Goal: Task Accomplishment & Management: Manage account settings

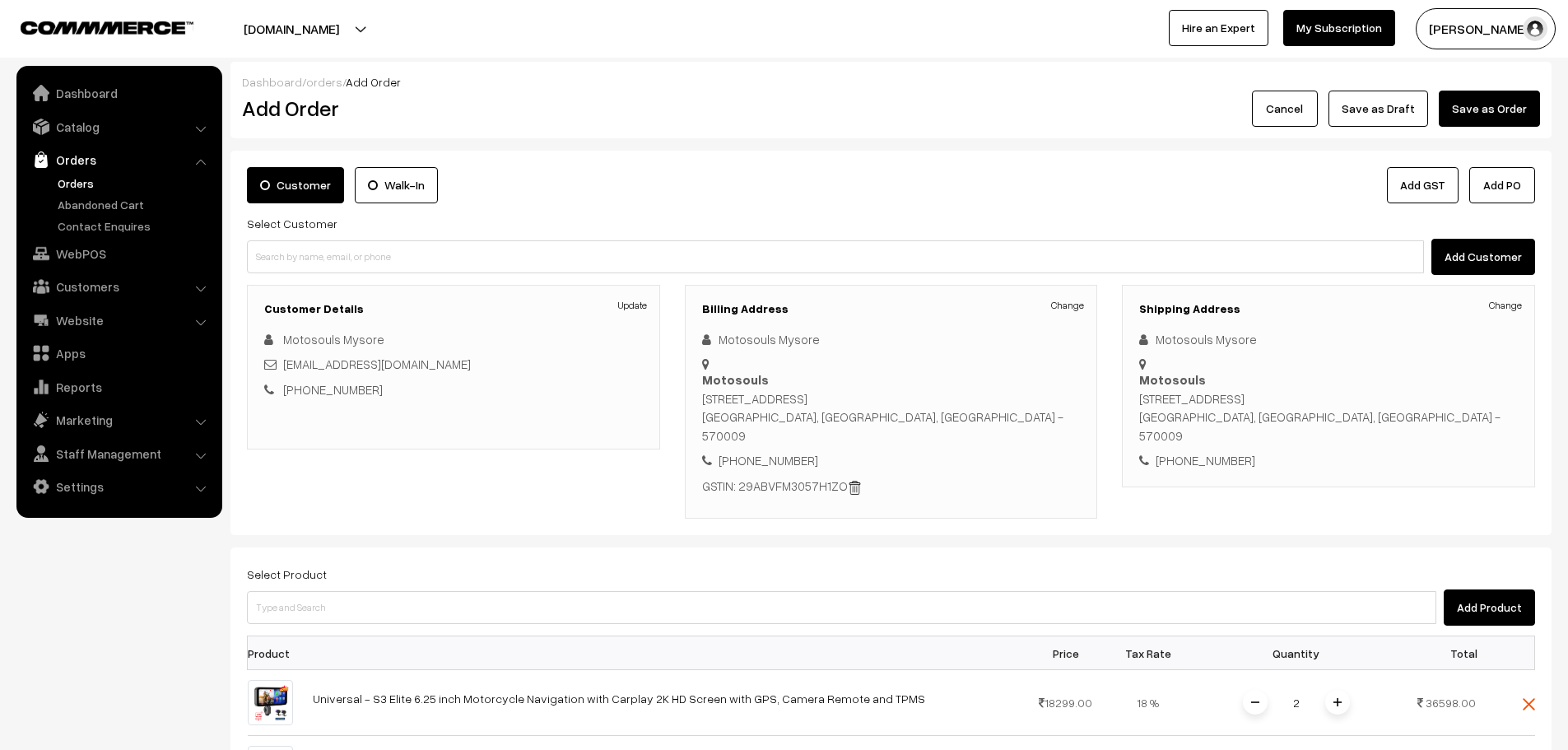
click at [83, 188] on link "Orders" at bounding box center [135, 183] width 163 height 17
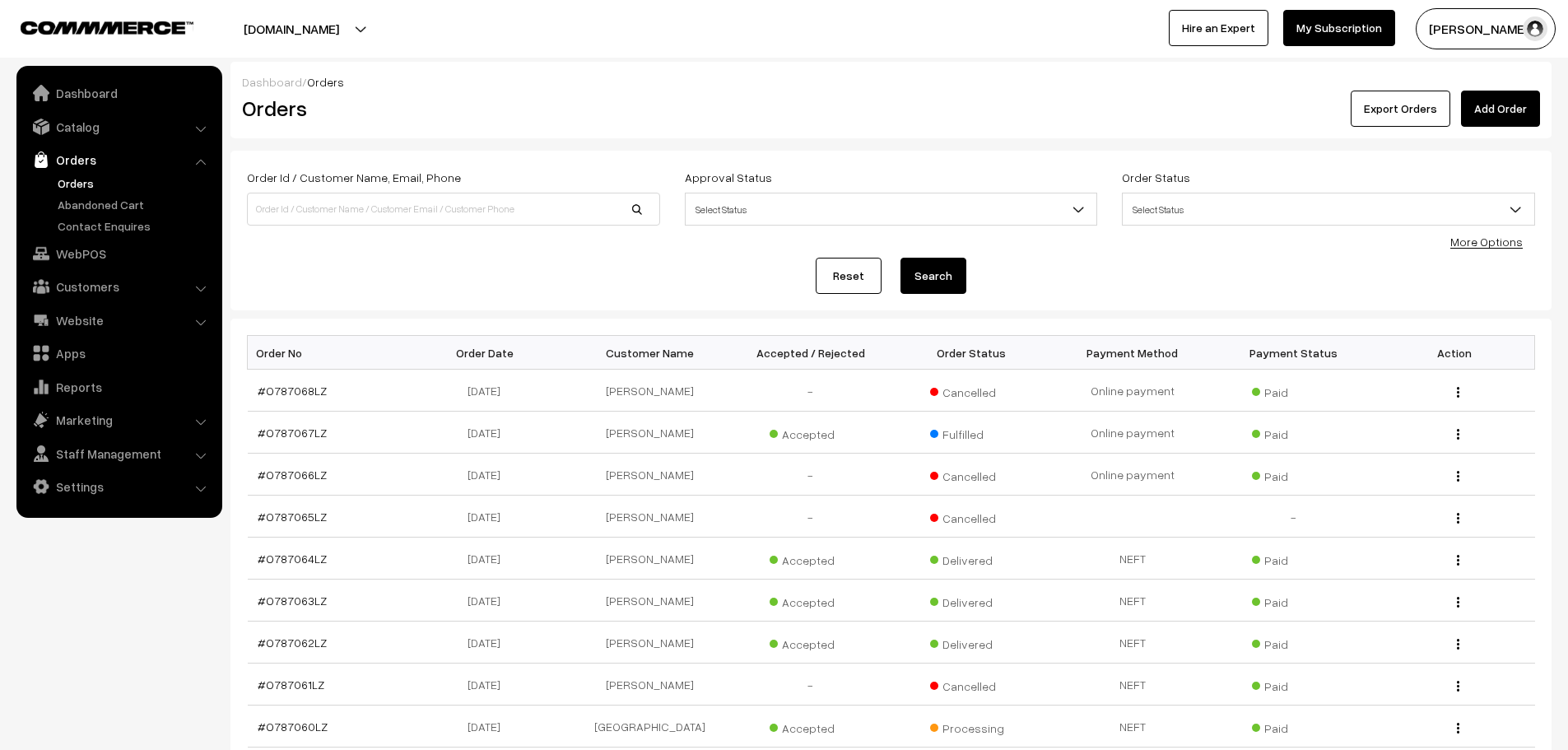
click at [1504, 109] on link "Add Order" at bounding box center [1500, 109] width 79 height 37
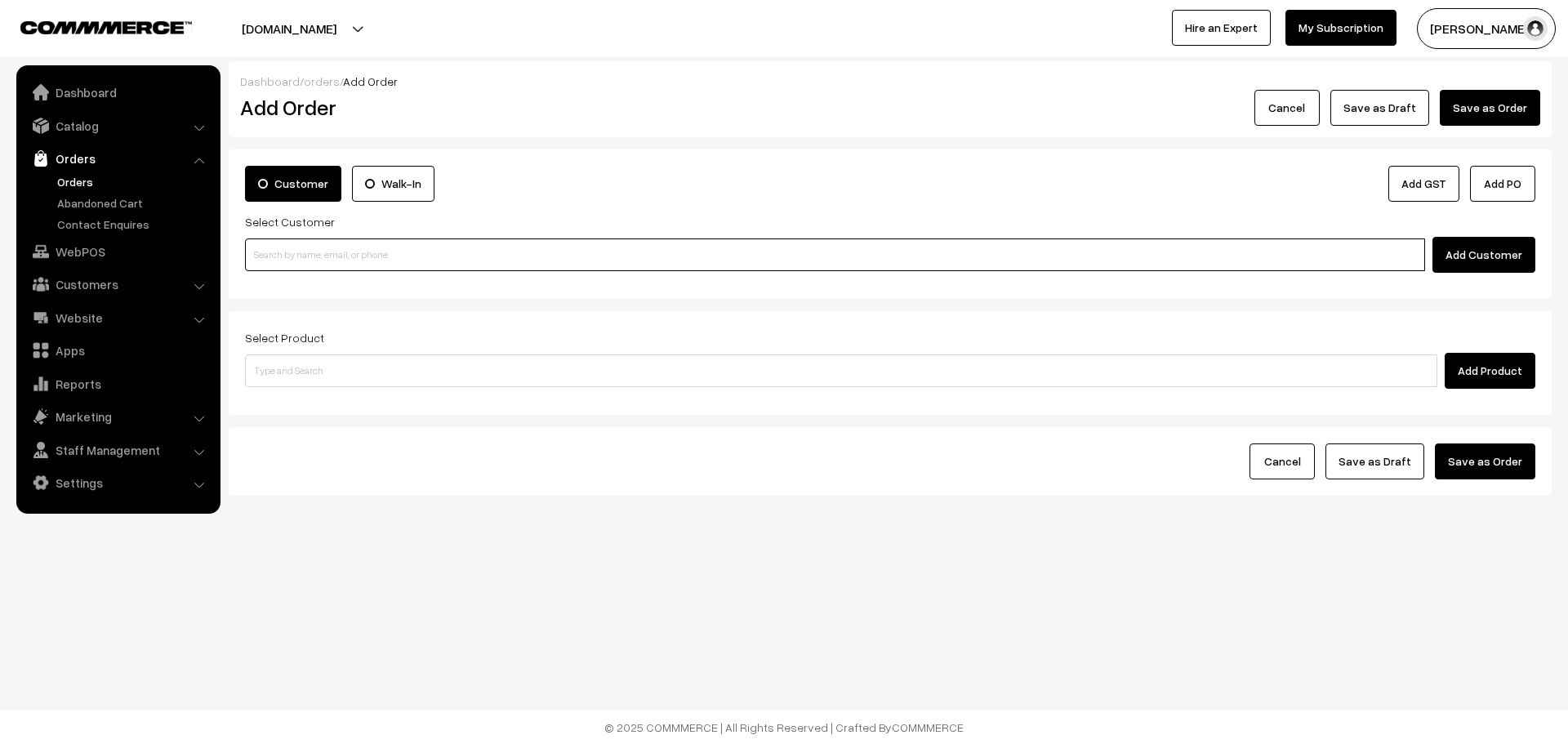
click at [446, 243] on input at bounding box center [834, 255] width 1180 height 33
paste input "+91 74111 71871"
click at [273, 257] on input "+91 74111 71871" at bounding box center [834, 255] width 1180 height 33
click at [274, 254] on input "74111 71871" at bounding box center [834, 255] width 1180 height 33
click at [289, 273] on link "Rohan Kotagi [bikebarber22@gmail.com] [7411171871]" at bounding box center [837, 285] width 1183 height 25
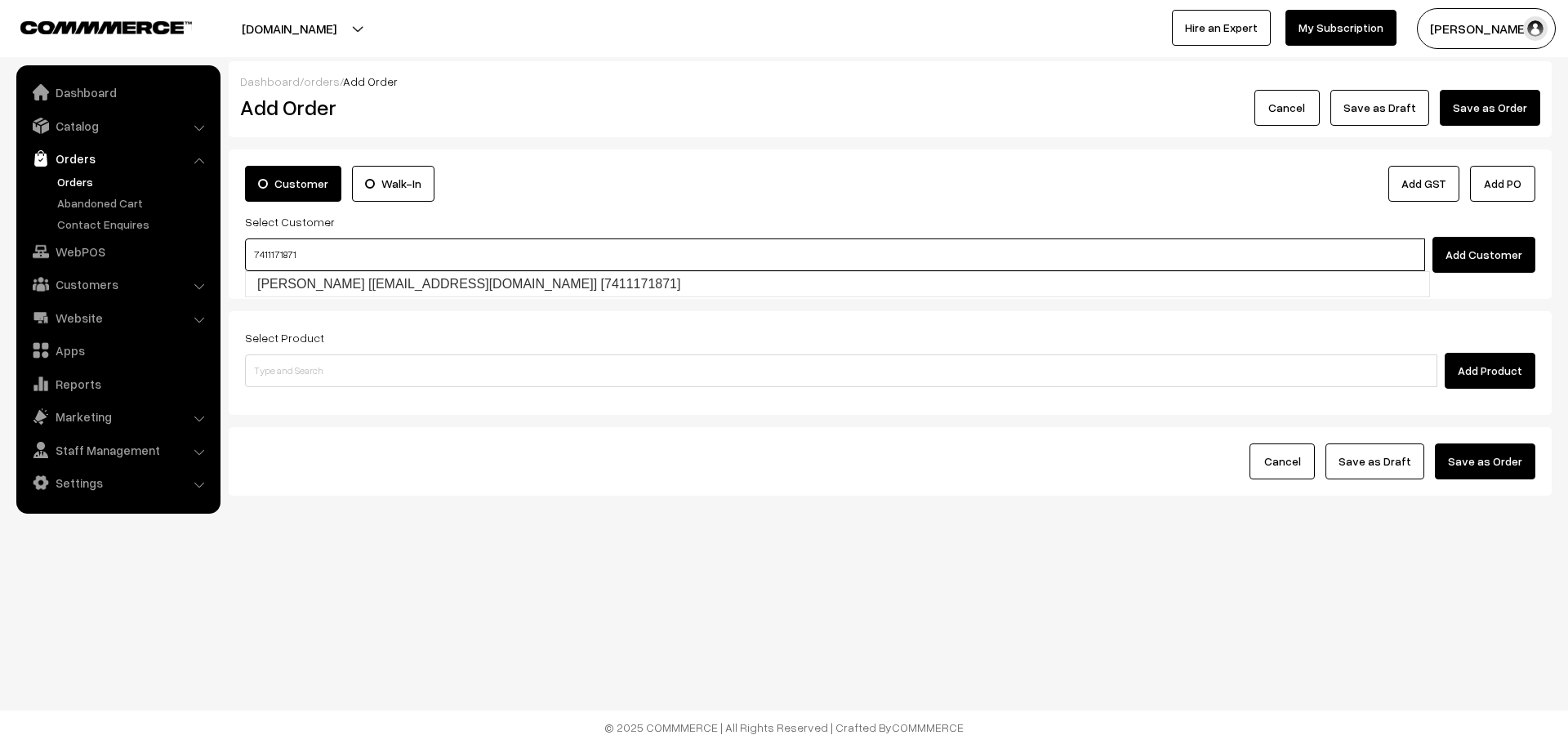
type input "7411171871"
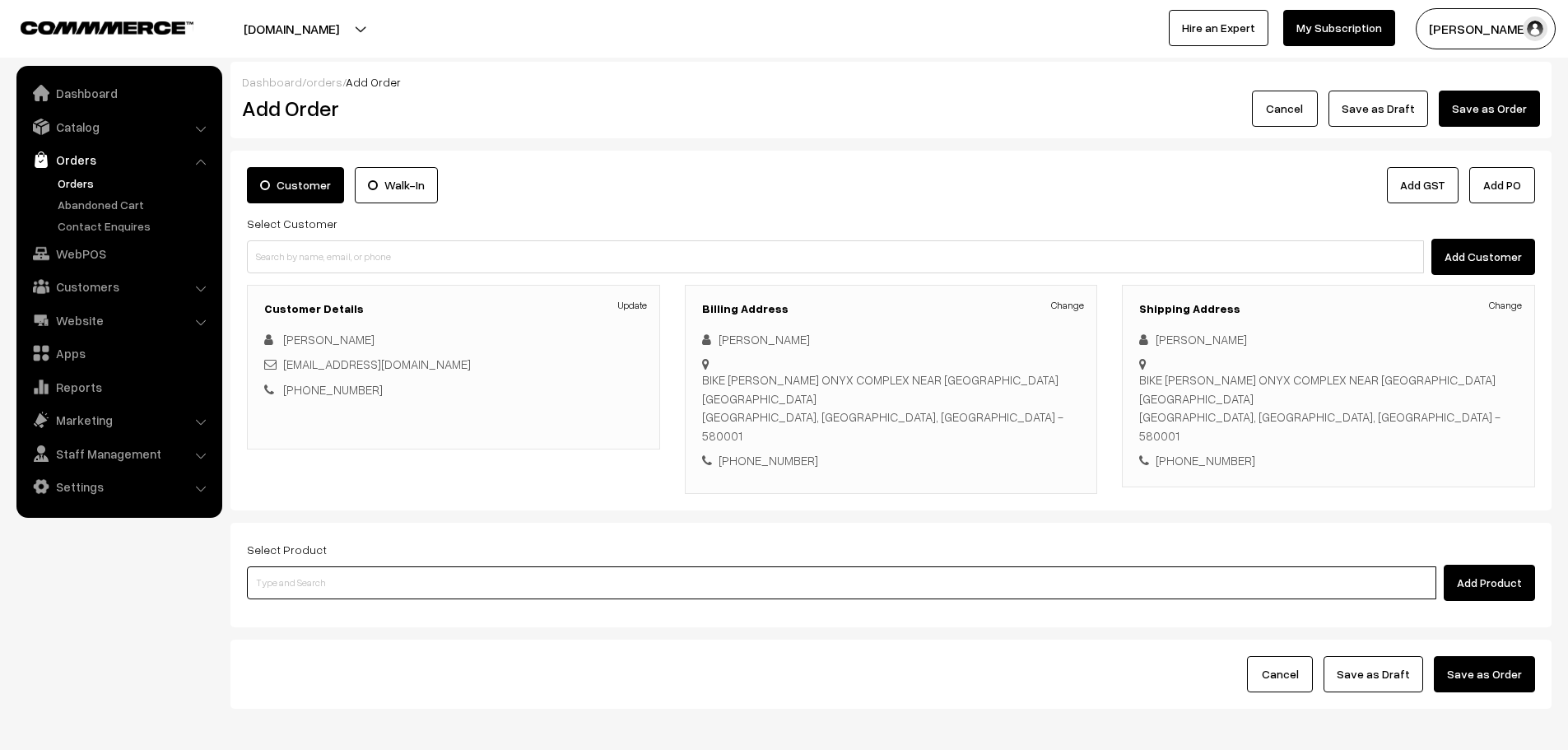
click at [569, 566] on input at bounding box center [841, 583] width 1189 height 33
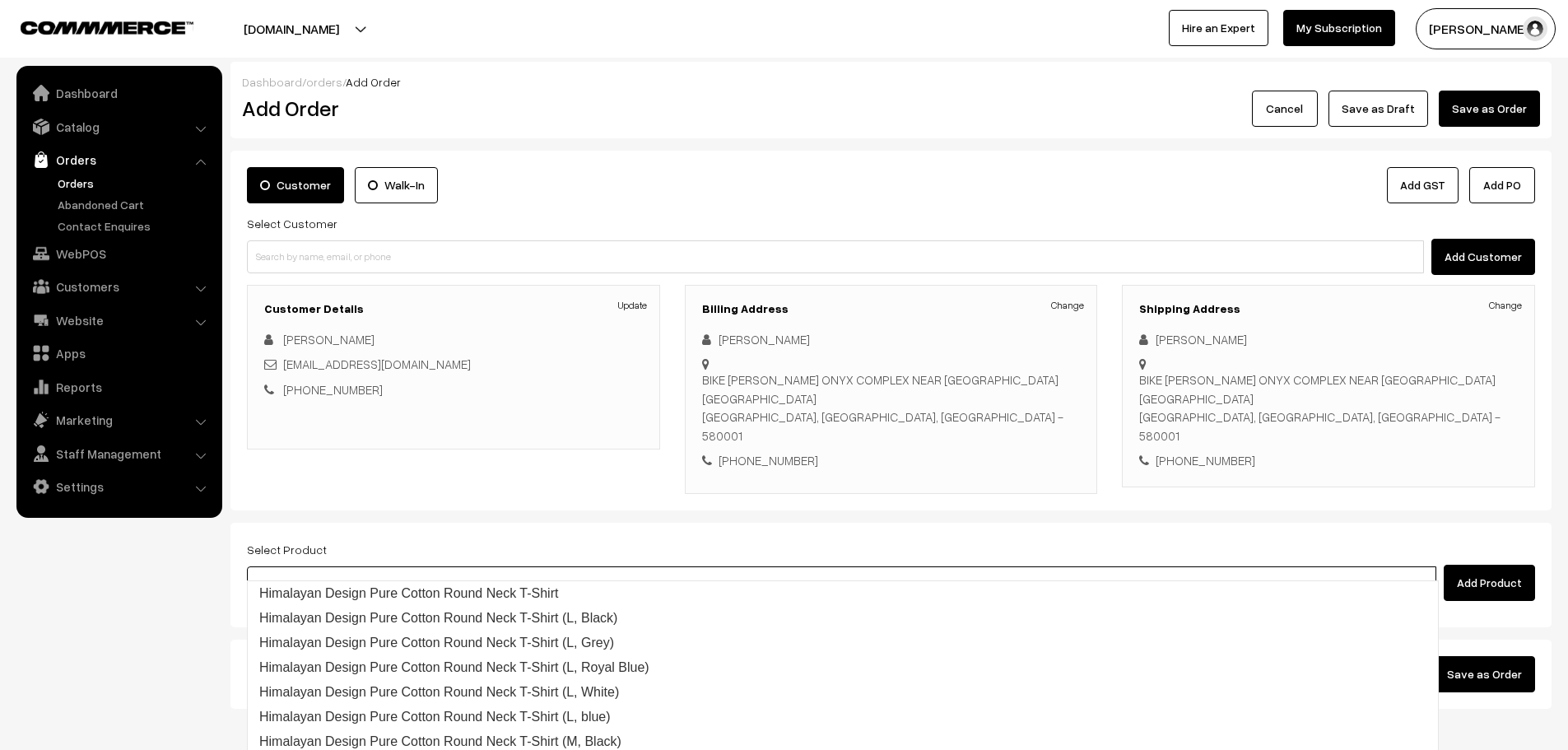
type input "repl"
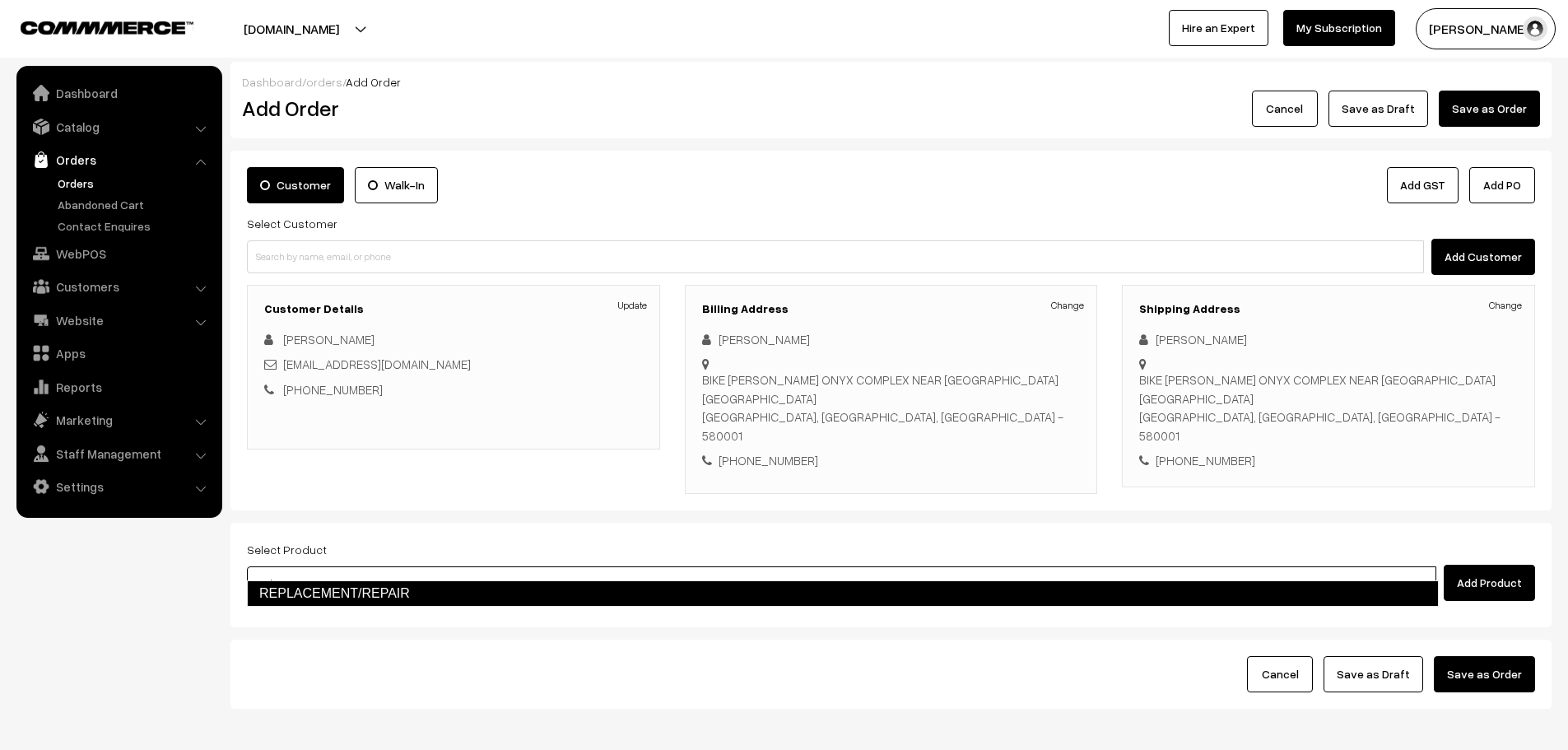
click at [466, 589] on link "REPLACEMENT/REPAIR" at bounding box center [843, 594] width 1192 height 27
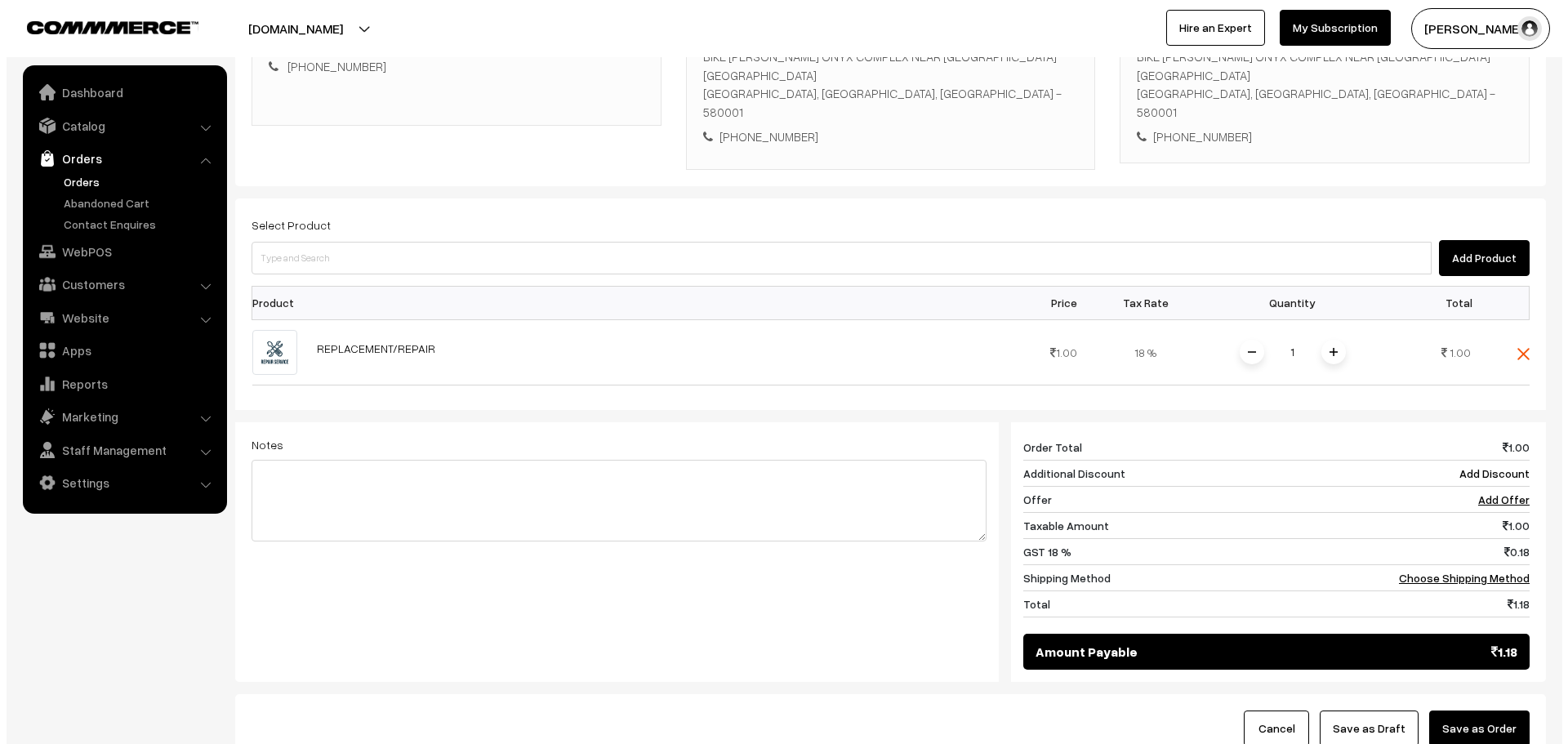
scroll to position [327, 0]
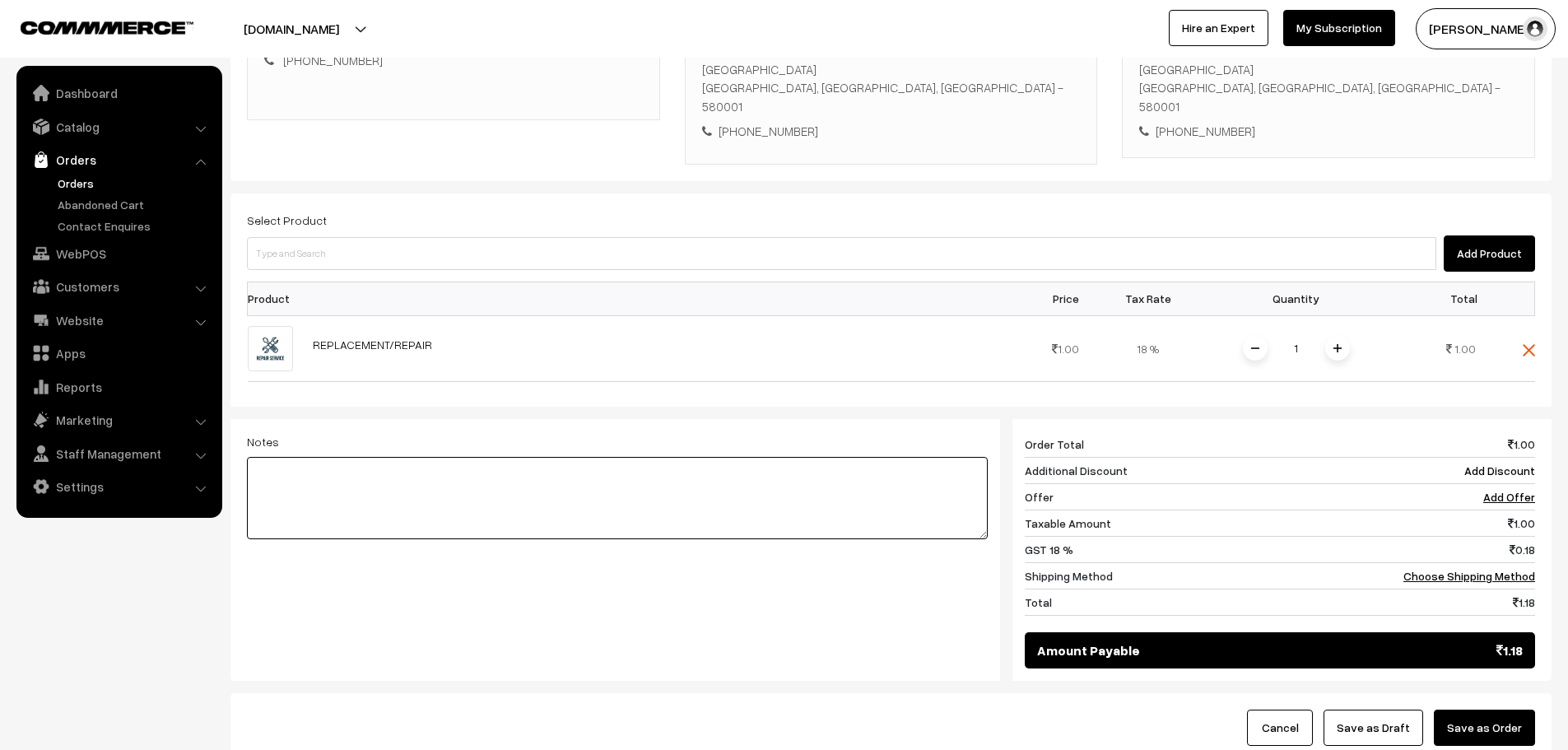
click at [503, 491] on textarea at bounding box center [617, 498] width 740 height 82
type textarea "S3L Replacement"
click at [1494, 710] on button "Save as Order" at bounding box center [1484, 728] width 101 height 37
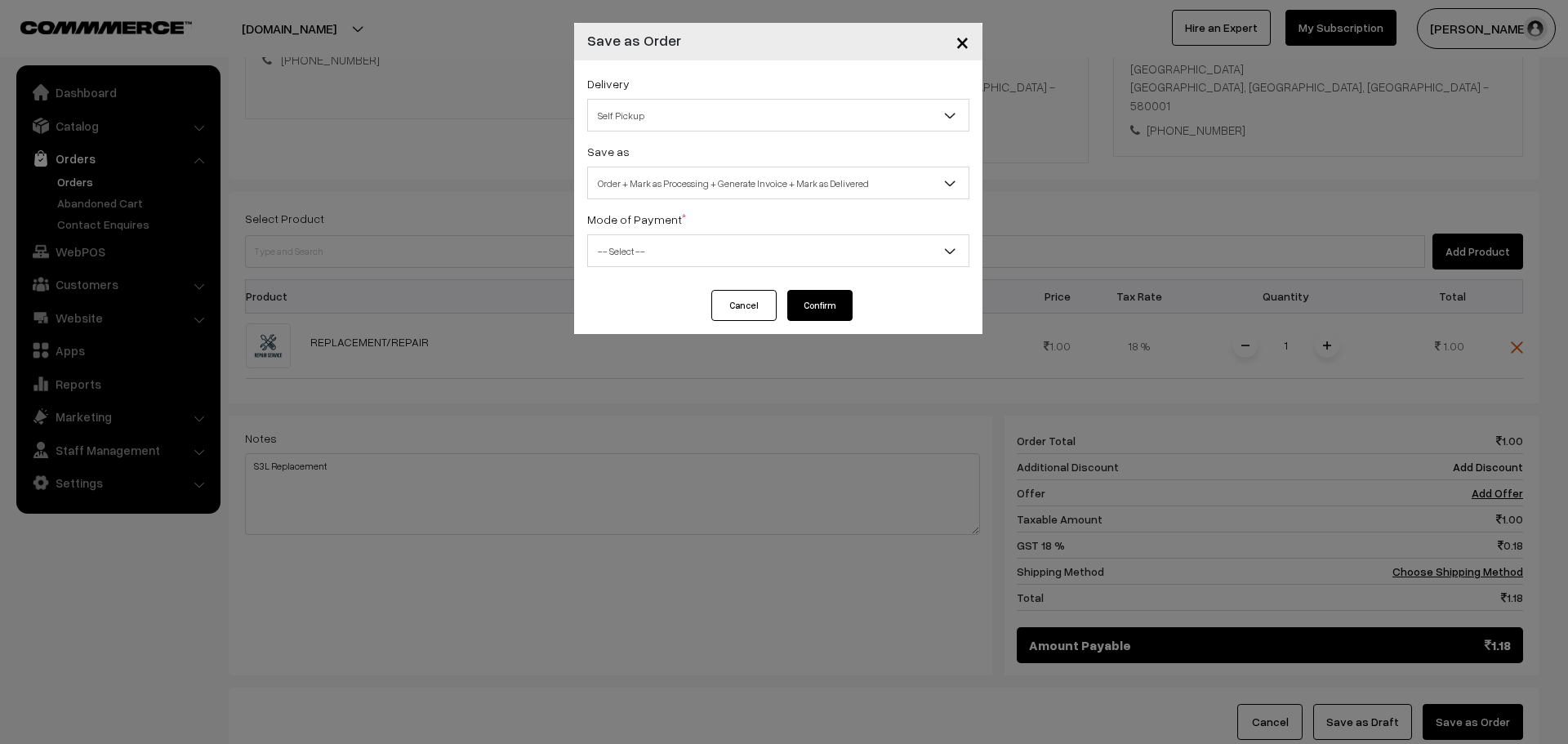
click at [654, 131] on div "Delivery Self Pickup BueDart AIR (₹360) (1 - 3 Business Days) DTDC L2 (₹200) (2…" at bounding box center [777, 175] width 408 height 229
click at [667, 119] on span "Self Pickup" at bounding box center [778, 115] width 381 height 29
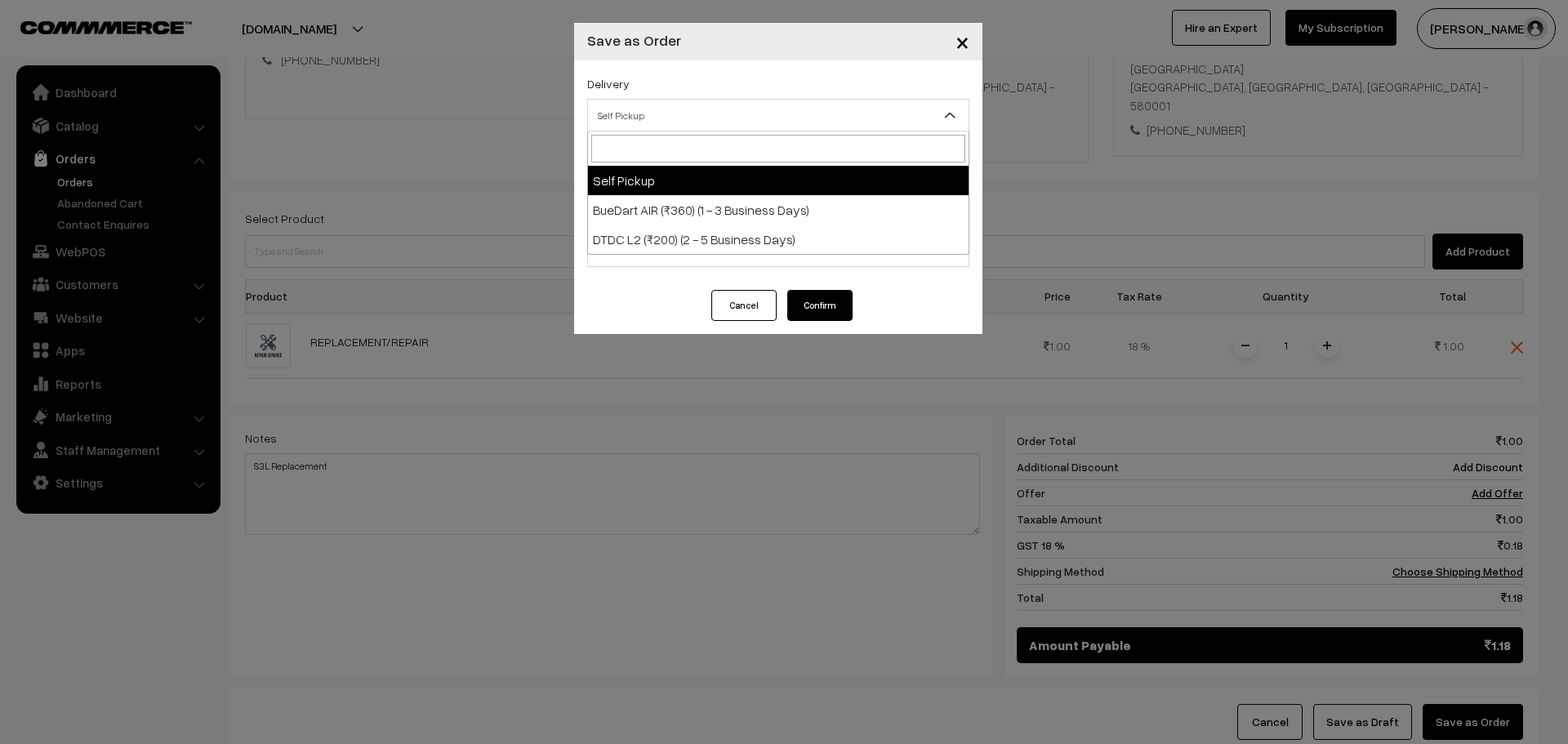
click at [529, 68] on div "× Save as Order Delivery Self Pickup BueDart AIR (₹360) (1 - 3 Business Days) D…" at bounding box center [784, 372] width 1568 height 744
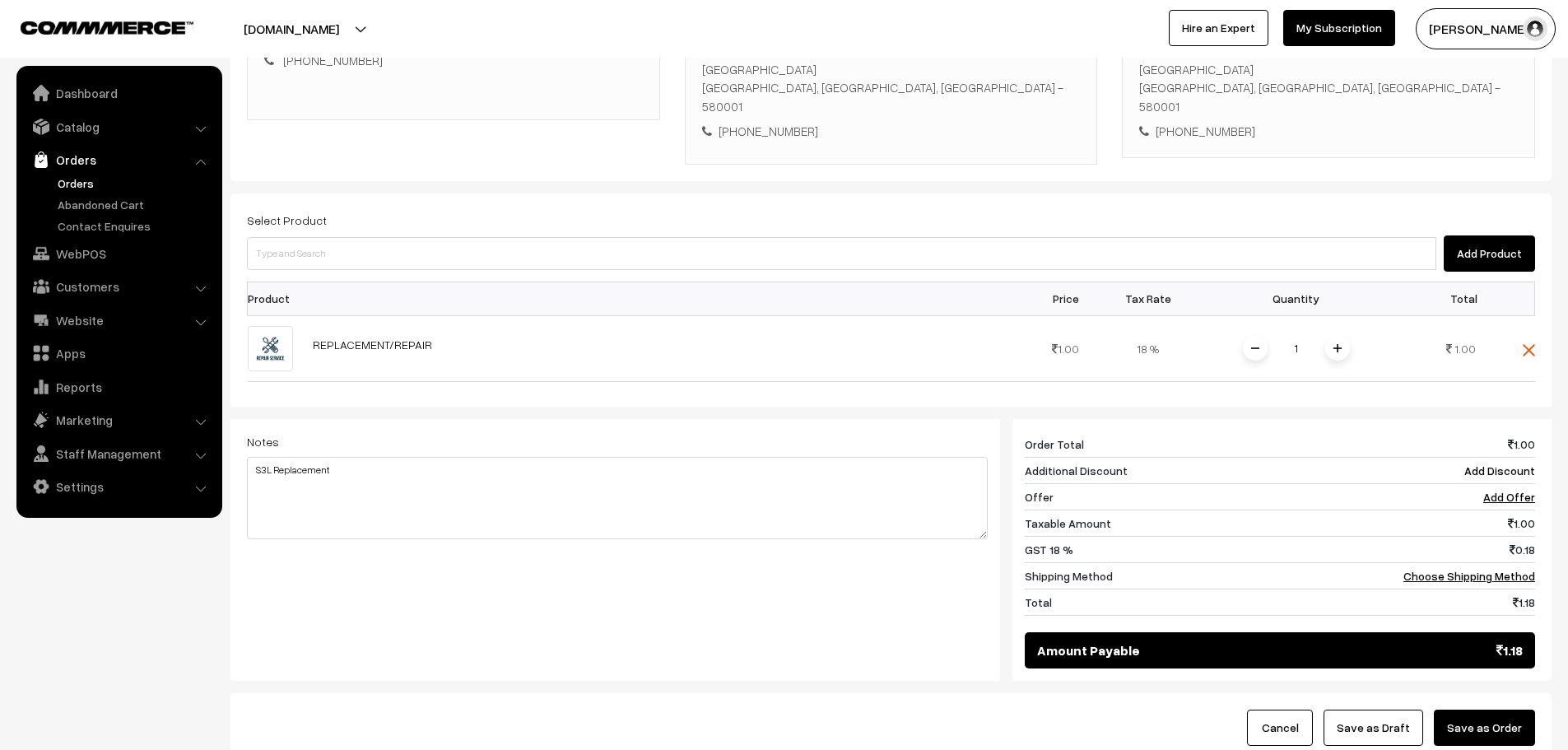
click at [1501, 715] on button "Save as Order" at bounding box center [1484, 728] width 101 height 37
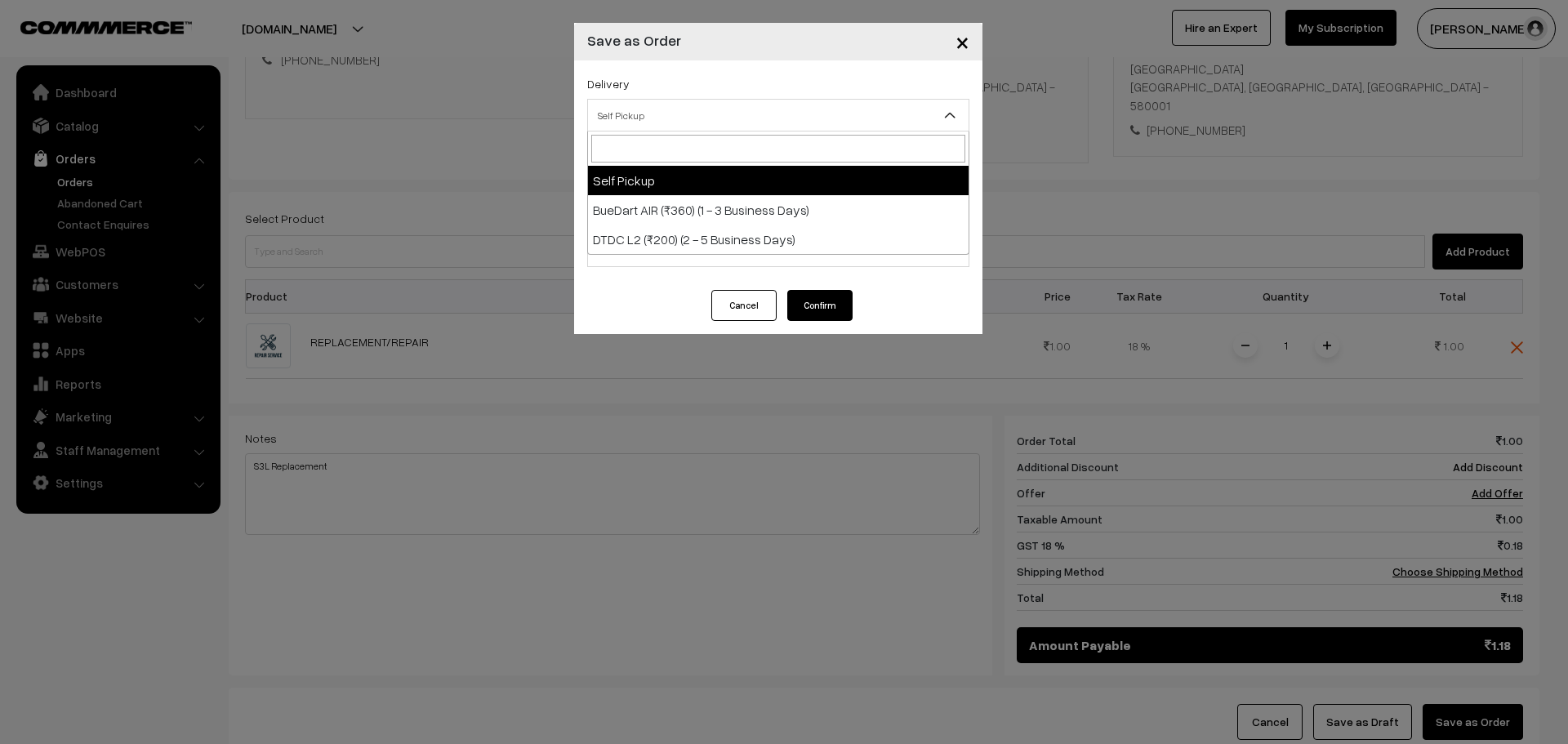
click at [655, 125] on span "Self Pickup" at bounding box center [778, 115] width 381 height 29
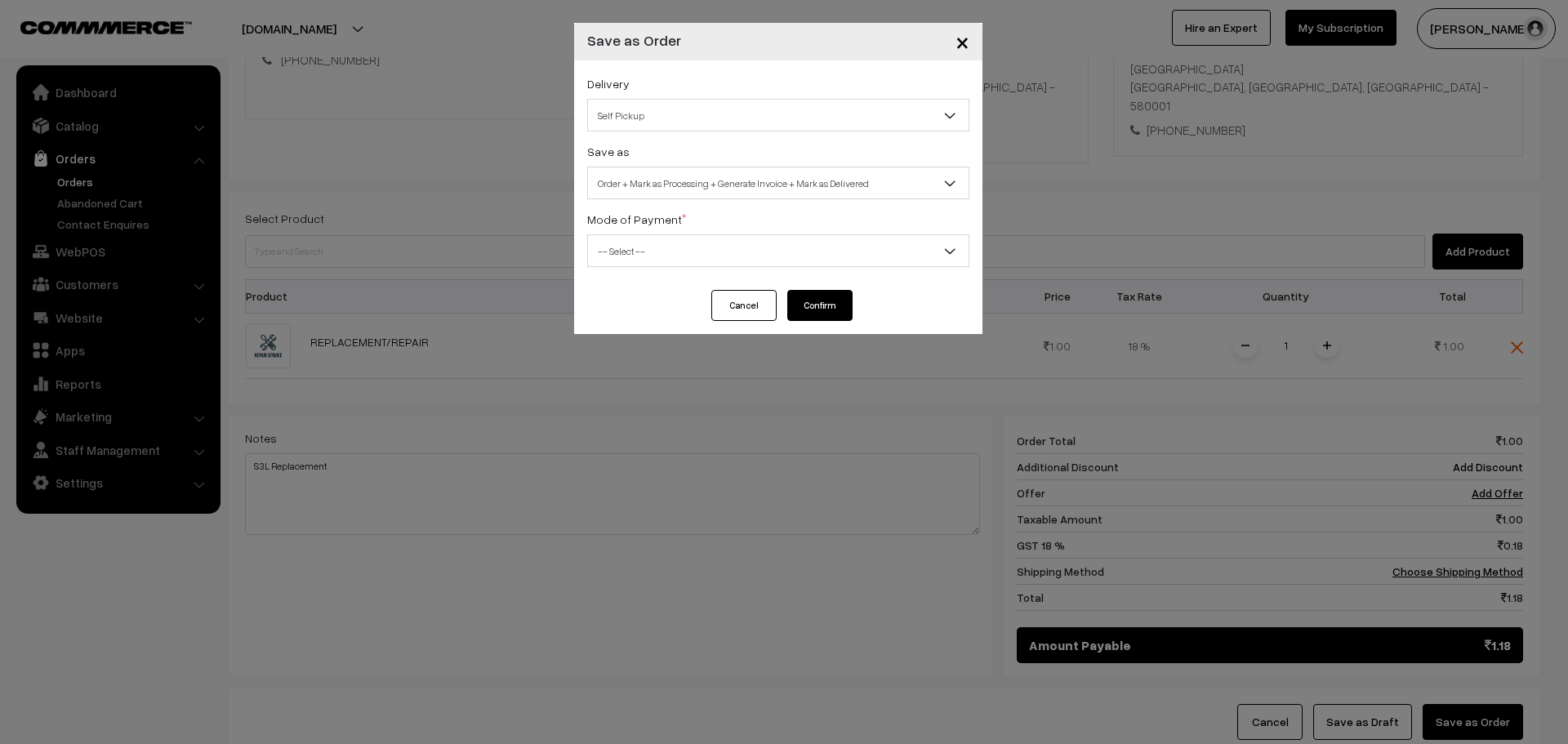
click at [658, 115] on span "Self Pickup" at bounding box center [778, 115] width 381 height 29
click at [658, 114] on span "Self Pickup" at bounding box center [778, 115] width 381 height 29
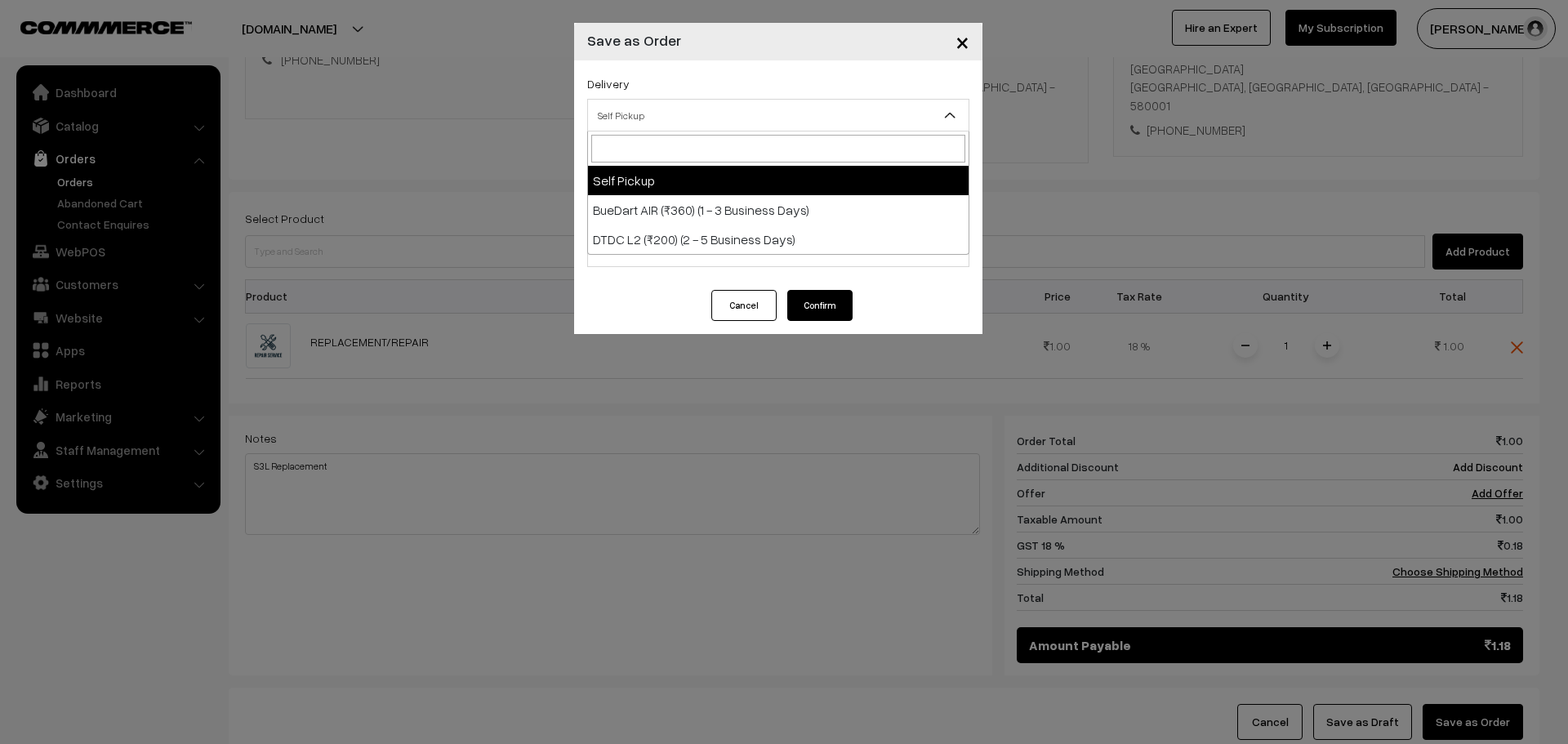
click at [662, 113] on span "Self Pickup" at bounding box center [778, 115] width 381 height 29
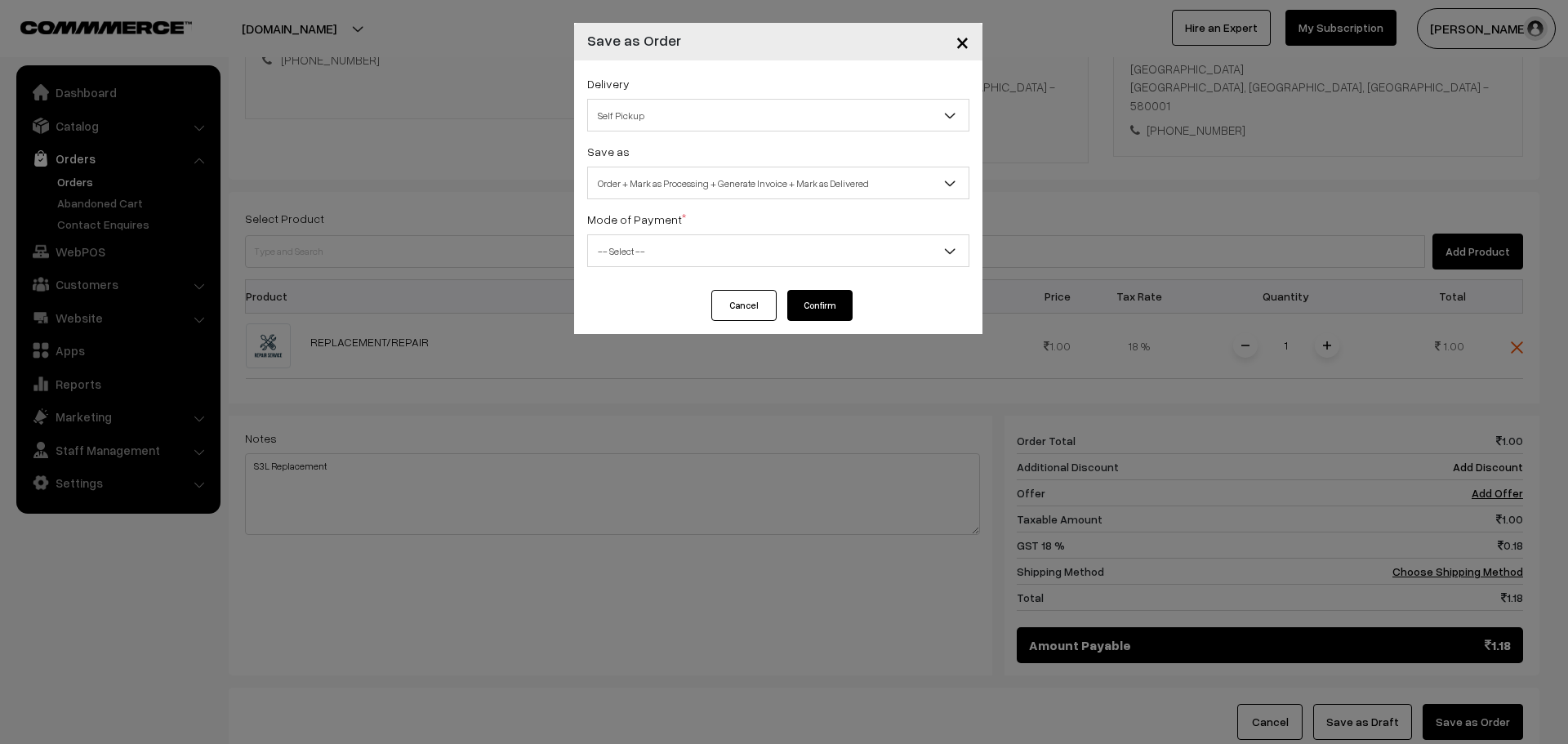
click at [671, 186] on span "Order + Mark as Processing + Generate Invoice + Mark as Delivered" at bounding box center [778, 183] width 381 height 29
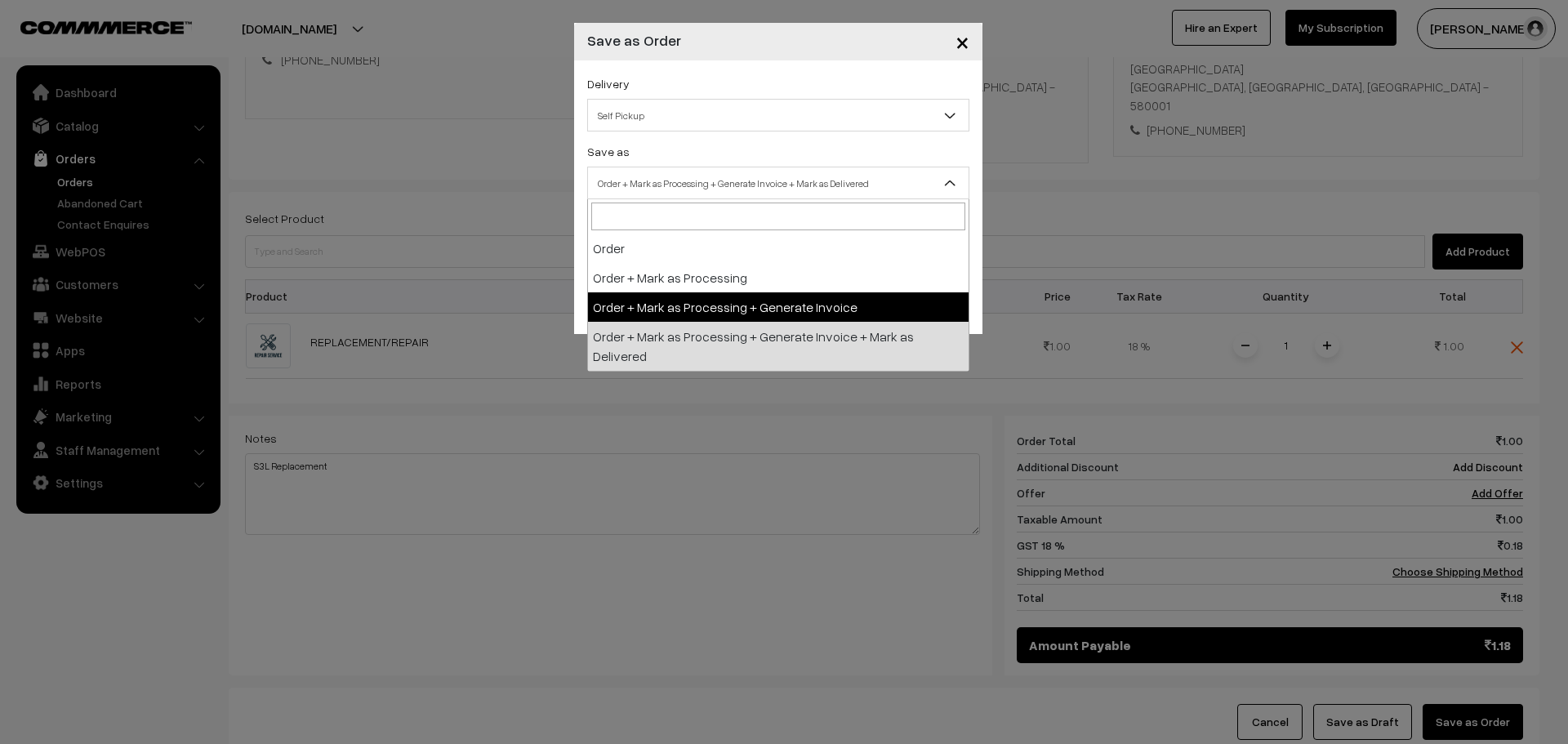
select select "3"
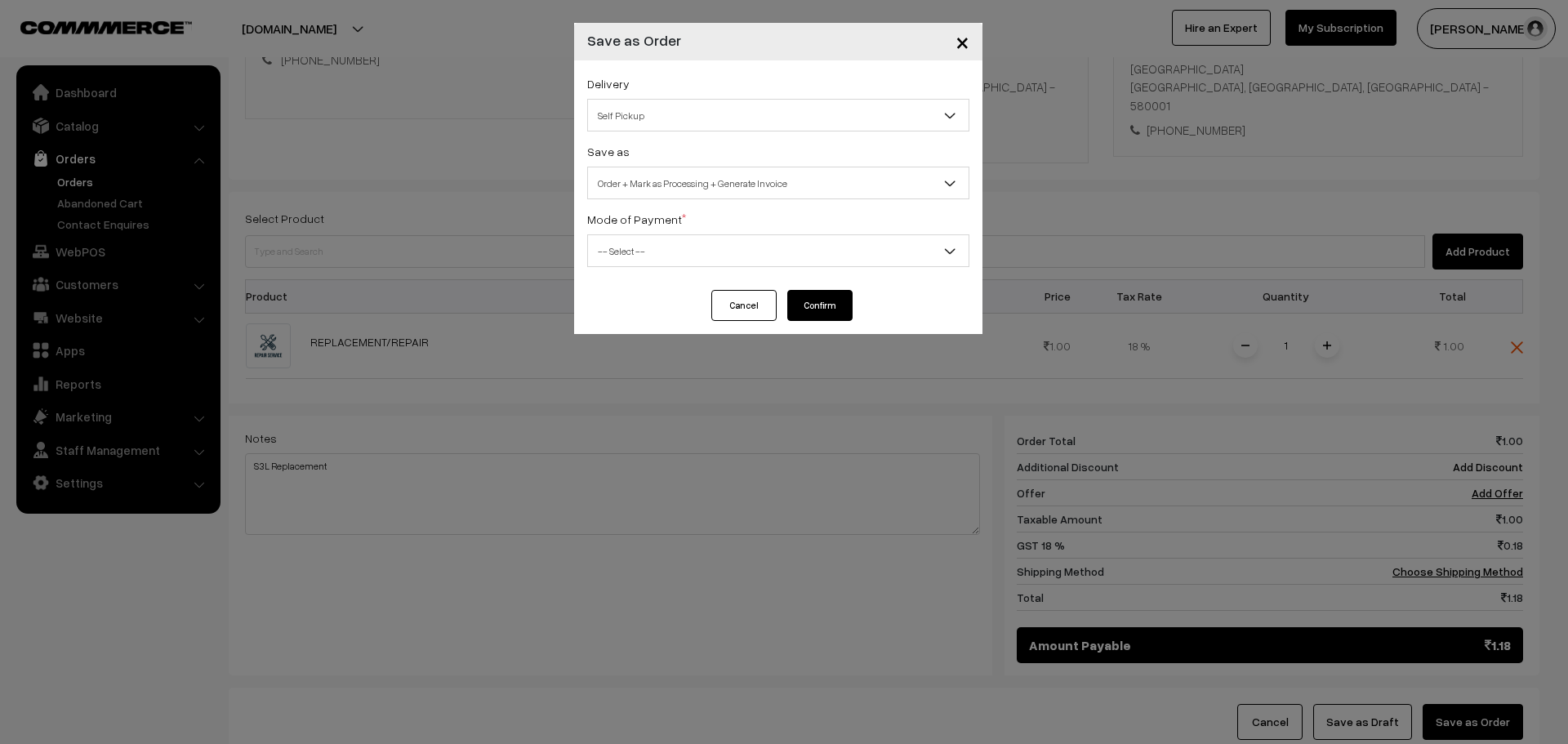
click at [696, 259] on span "-- Select --" at bounding box center [778, 251] width 381 height 29
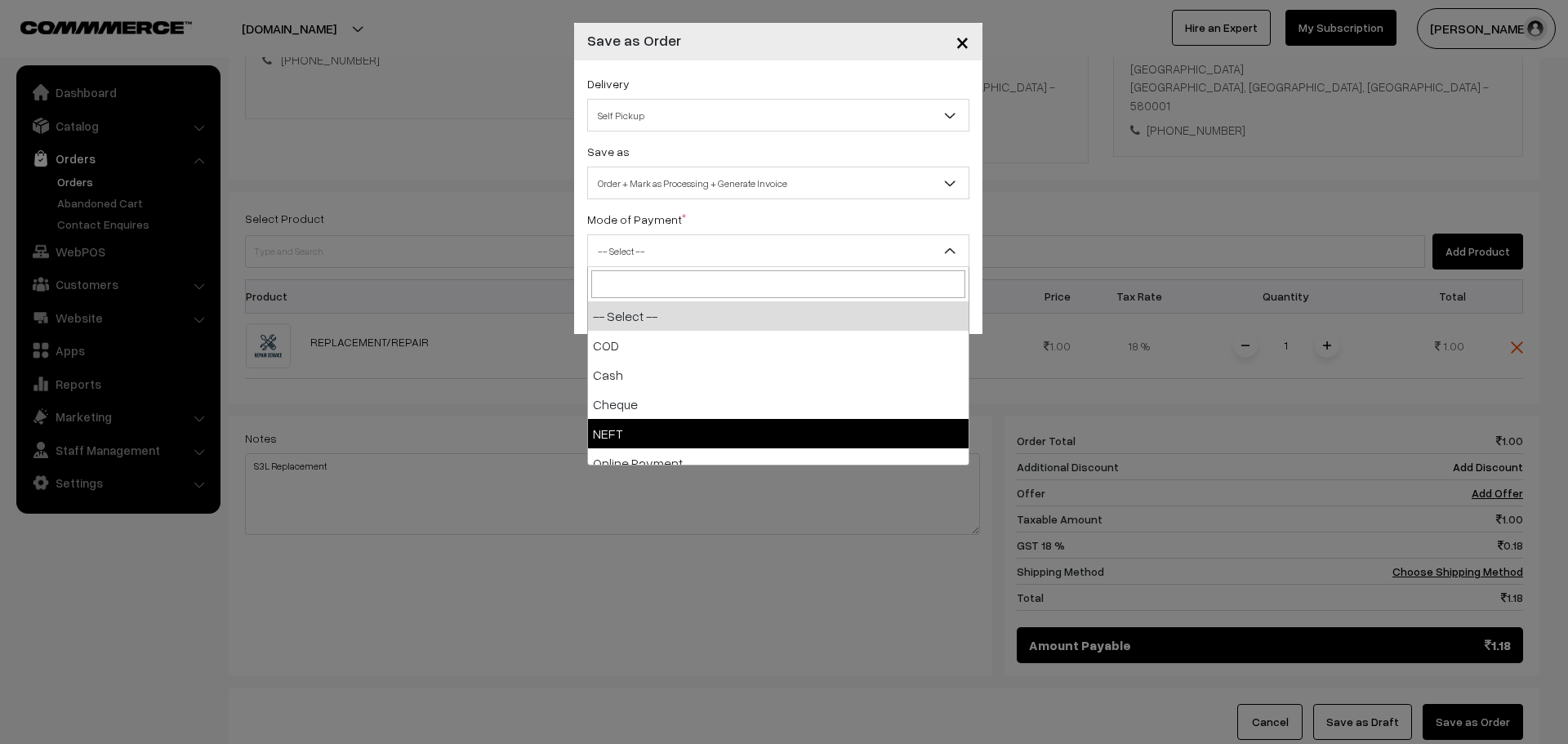
select select "4"
checkbox input "true"
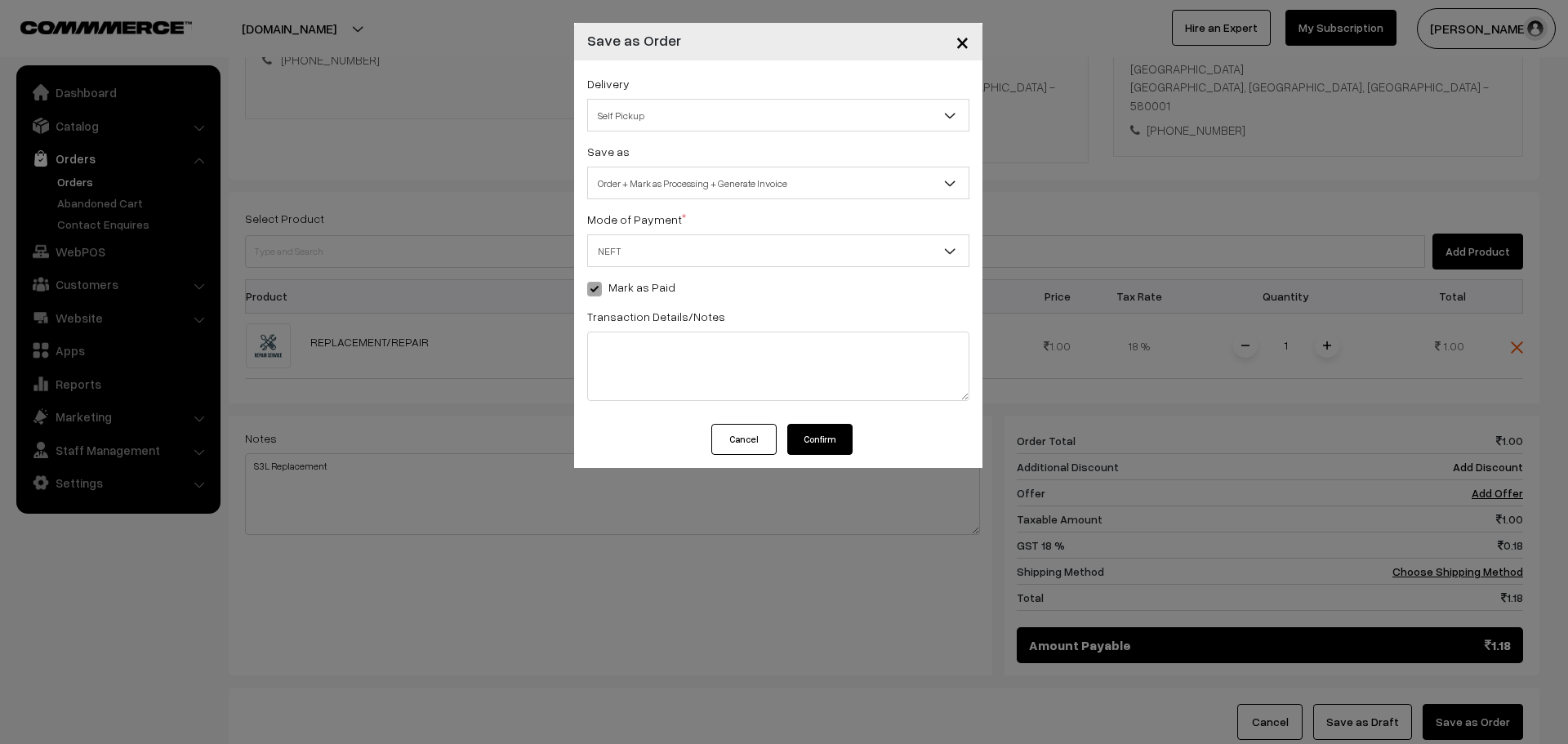
click at [810, 440] on button "Confirm" at bounding box center [819, 440] width 65 height 31
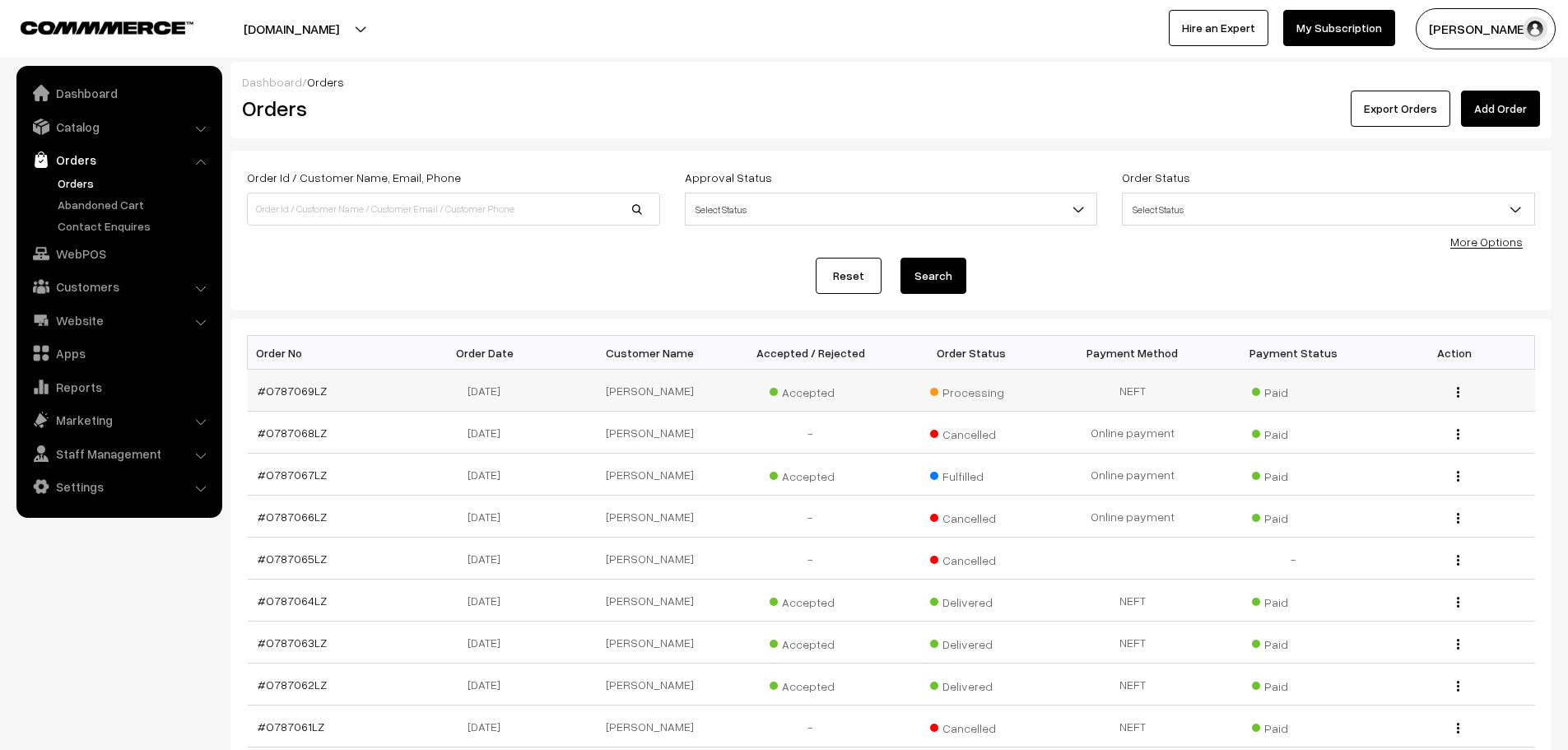
click at [309, 397] on td "#O787069LZ" at bounding box center [328, 391] width 161 height 42
click at [302, 386] on link "#O787069LZ" at bounding box center [292, 391] width 69 height 14
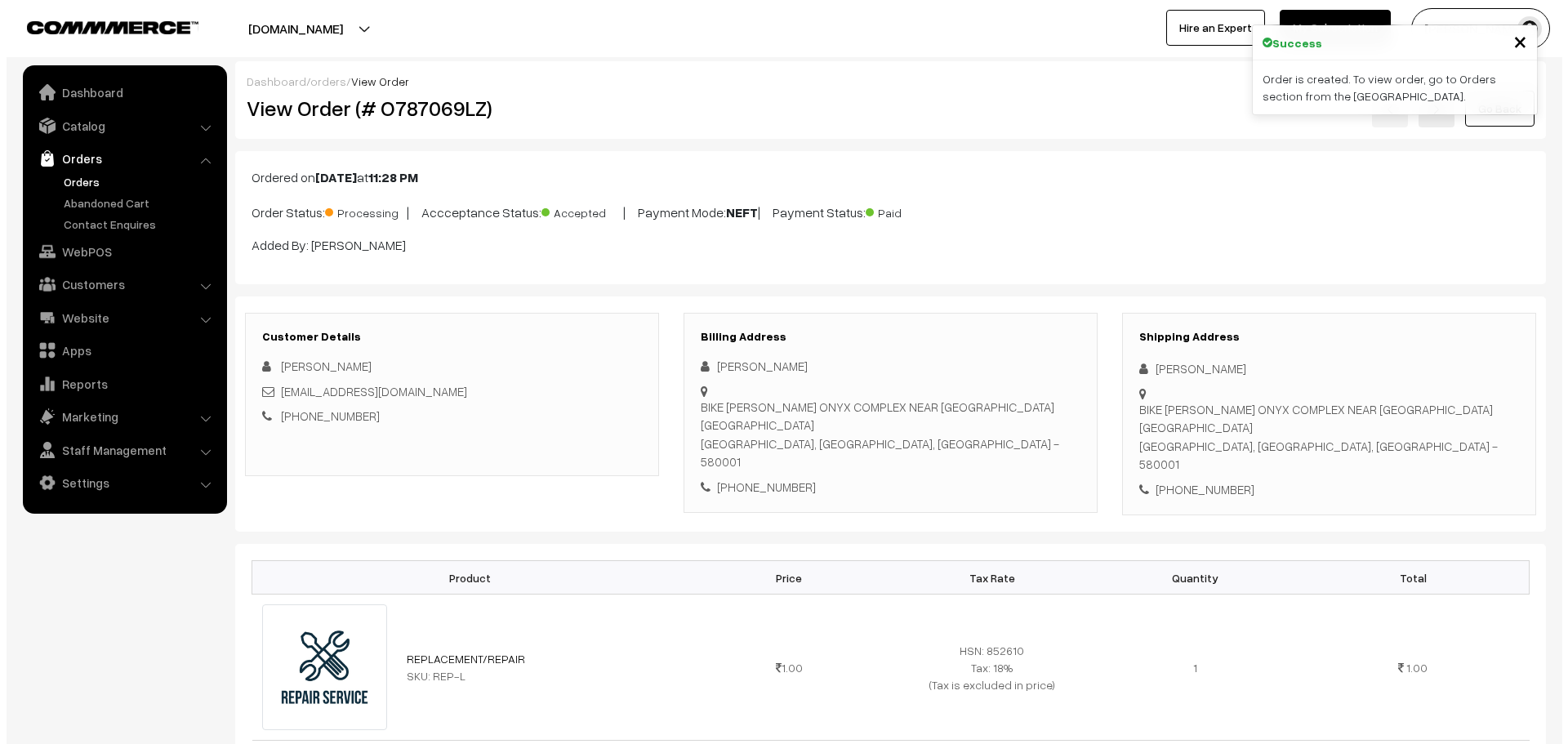
scroll to position [653, 0]
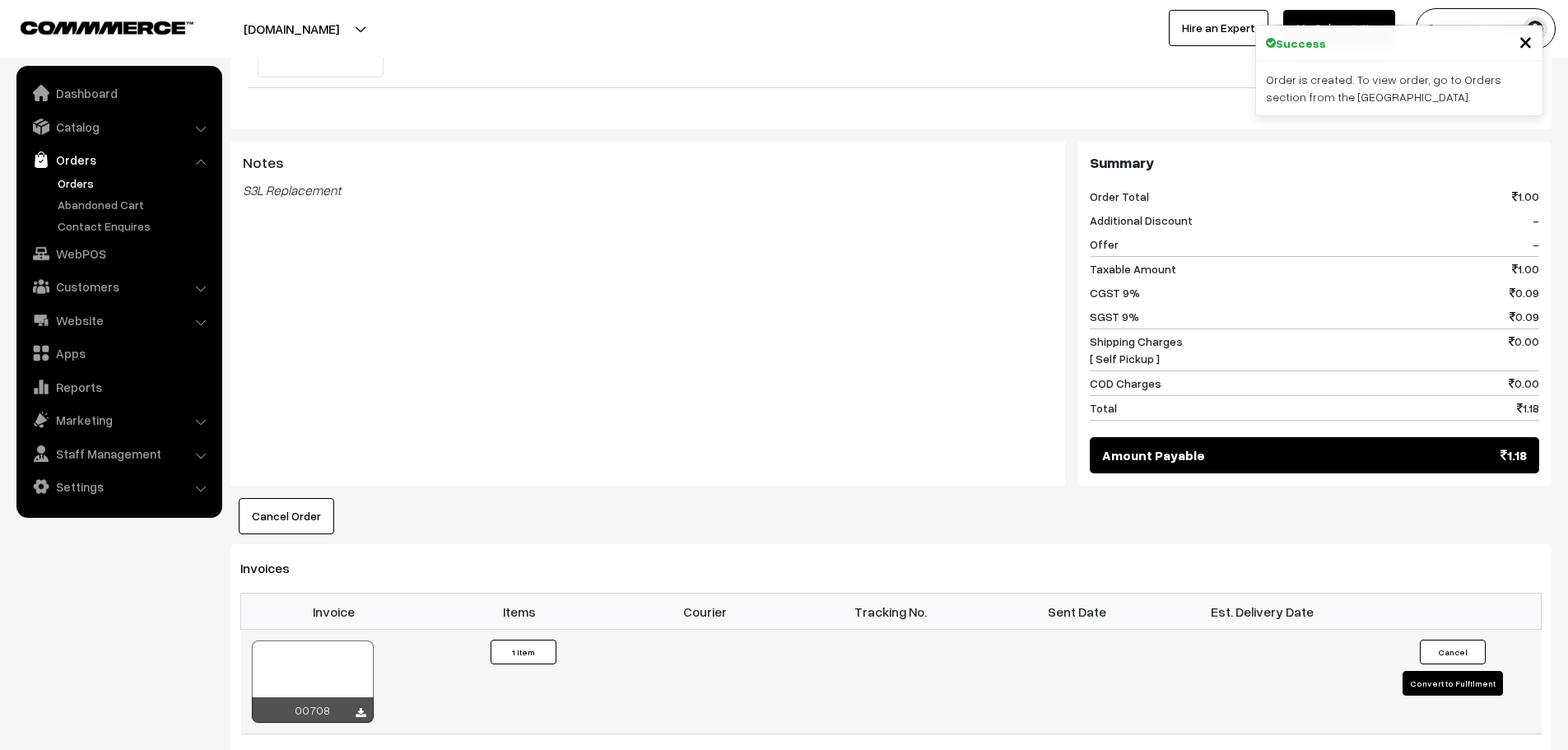
click at [1436, 678] on td "Cancel Convert to Fulfilment" at bounding box center [1448, 683] width 186 height 105
click at [1436, 671] on button "Convert to Fulfilment" at bounding box center [1452, 683] width 101 height 25
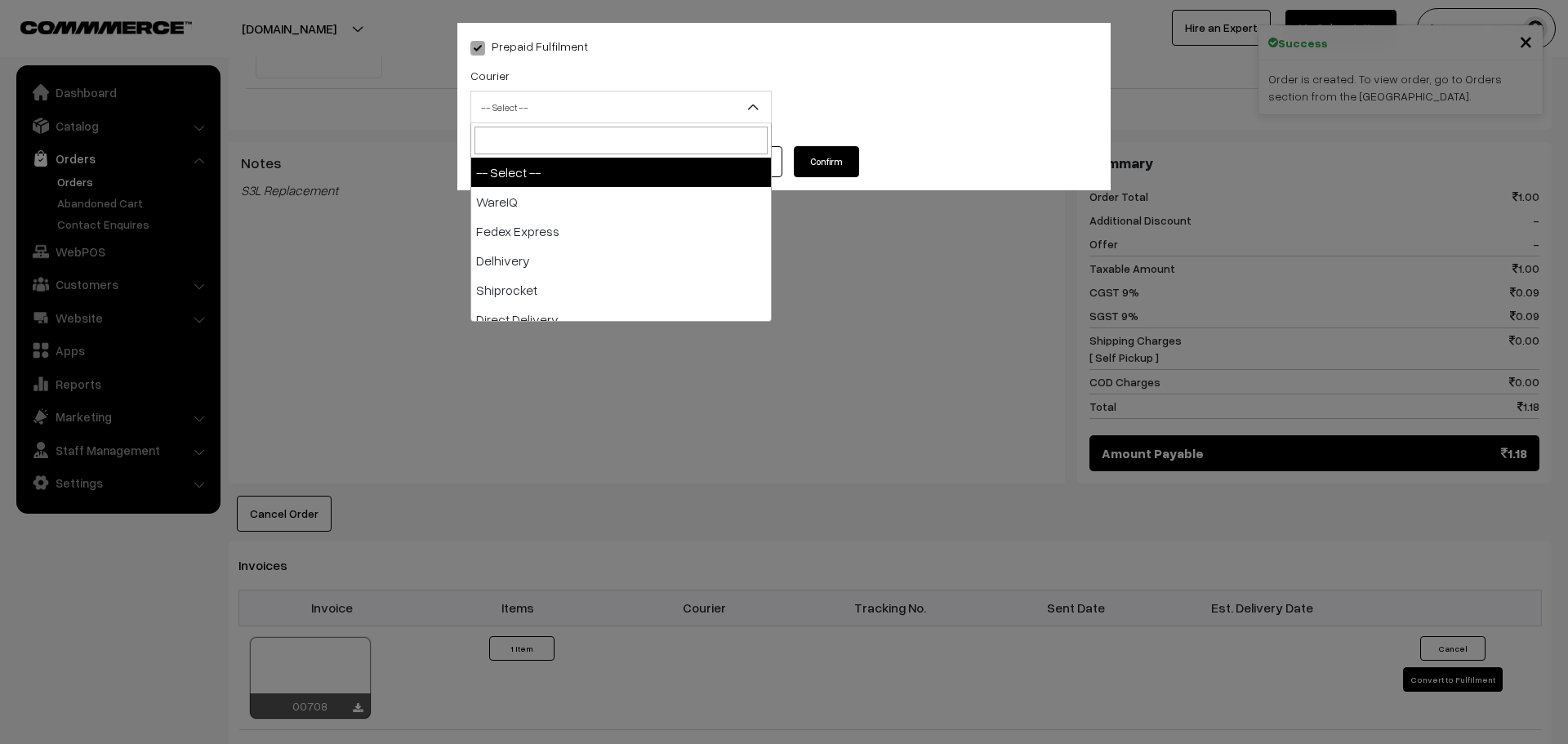
click at [596, 100] on span "-- Select --" at bounding box center [622, 107] width 300 height 29
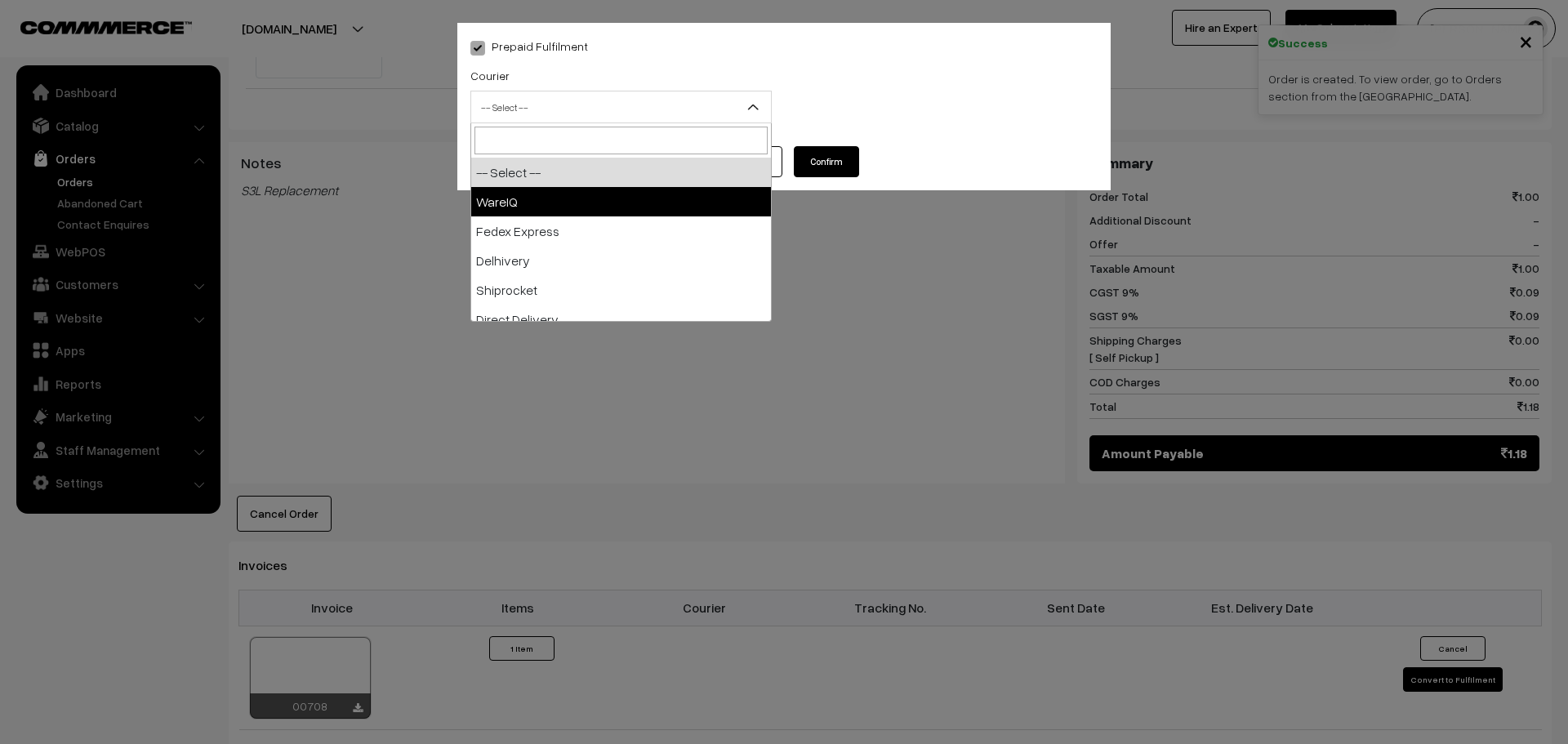
select select "1"
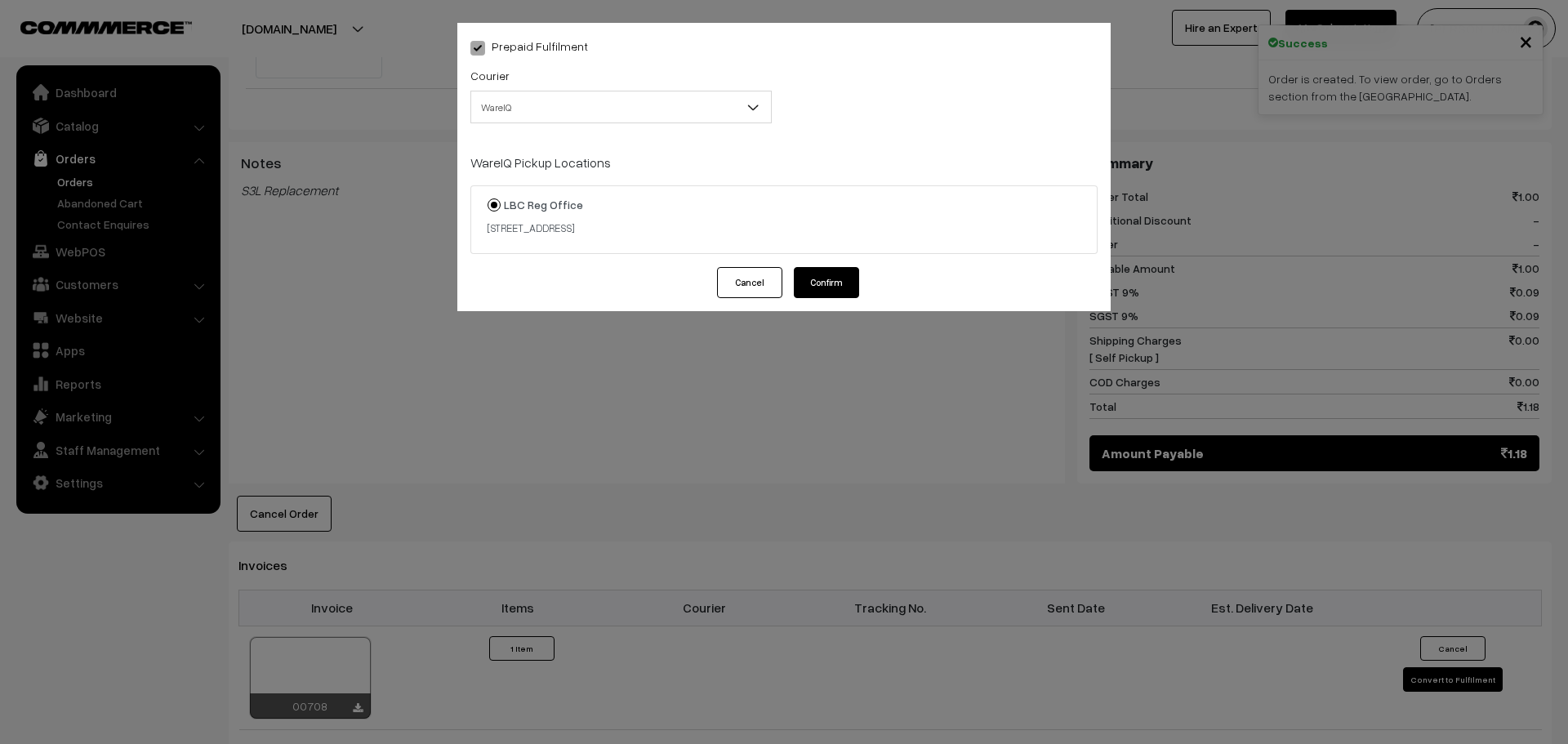
click at [837, 259] on div "Prepaid Fulfilment Courier -- Select -- WareIQ Fedex Express Delhivery Shiprock…" at bounding box center [784, 145] width 653 height 244
click at [838, 278] on button "Confirm" at bounding box center [826, 283] width 65 height 31
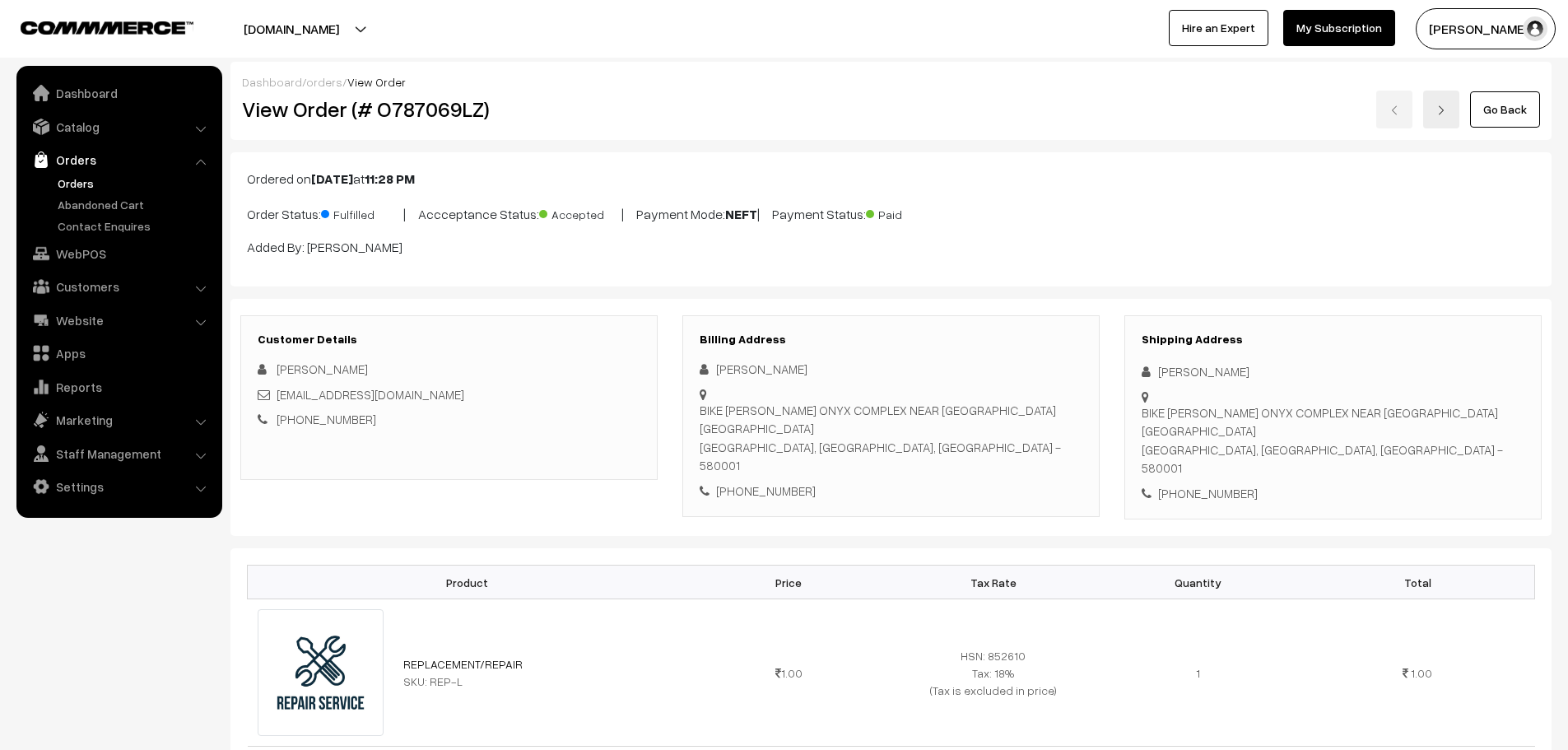
scroll to position [659, 0]
